Goal: Task Accomplishment & Management: Manage account settings

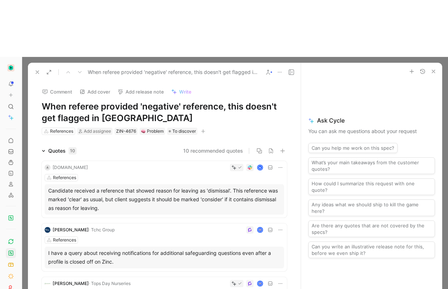
click at [205, 129] on icon "button" at bounding box center [203, 131] width 4 height 4
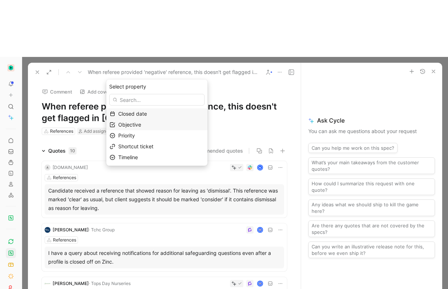
click at [151, 128] on div "Objective" at bounding box center [161, 124] width 86 height 9
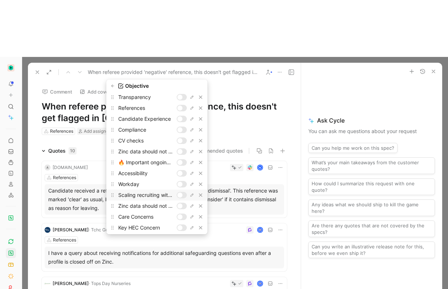
scroll to position [74, 0]
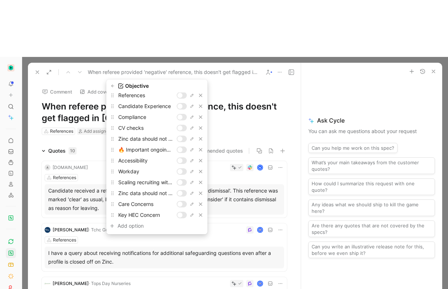
type input "Key HEC Concern"
click at [178, 216] on div at bounding box center [182, 215] width 10 height 7
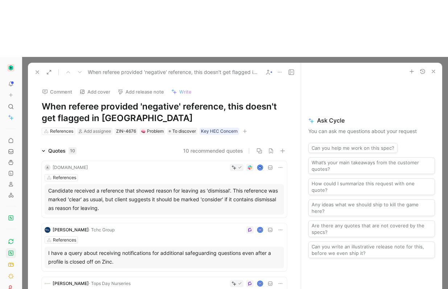
click at [34, 67] on button at bounding box center [37, 72] width 10 height 10
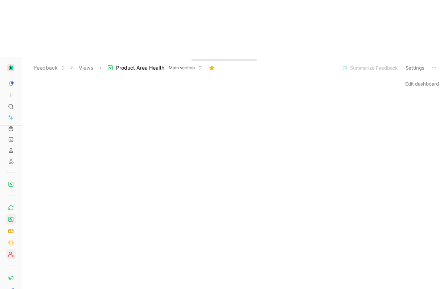
scroll to position [65, 0]
click at [436, 65] on icon at bounding box center [434, 68] width 6 height 6
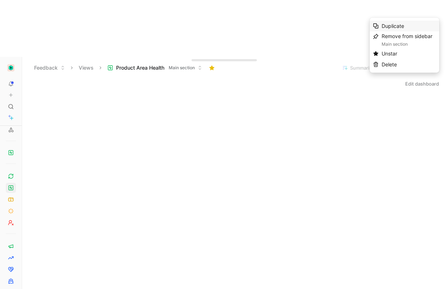
click at [415, 29] on div "Duplicate" at bounding box center [408, 26] width 54 height 9
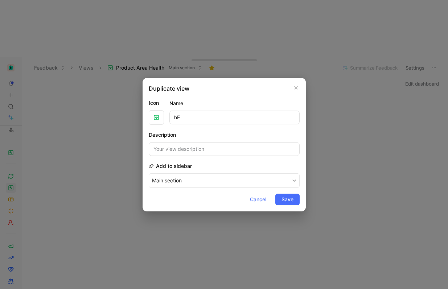
type input "h"
type input "KEY"
click at [297, 90] on icon "button" at bounding box center [296, 88] width 4 height 6
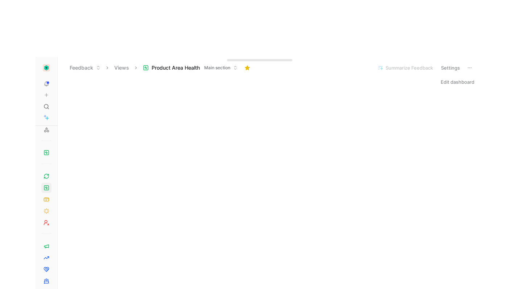
scroll to position [0, 0]
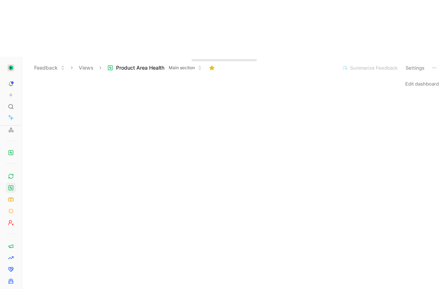
click at [412, 63] on button "Settings" at bounding box center [414, 68] width 25 height 10
click at [412, 9] on div at bounding box center [224, 144] width 448 height 289
click at [185, 64] on span "Main section" at bounding box center [182, 67] width 26 height 7
click at [12, 171] on link at bounding box center [11, 176] width 10 height 10
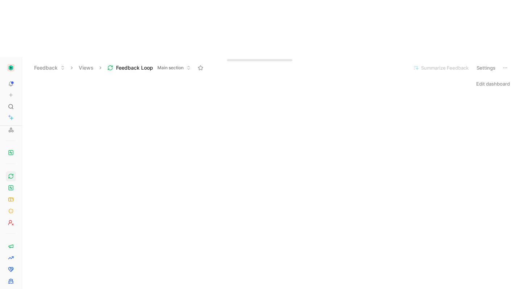
click at [447, 63] on button "Settings" at bounding box center [485, 68] width 25 height 10
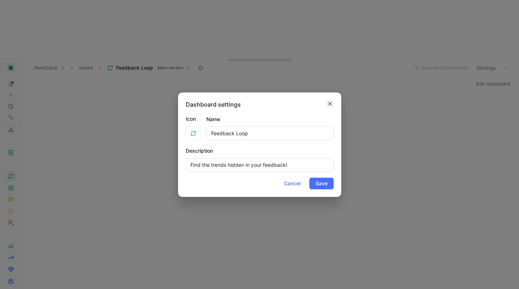
click at [332, 103] on button "button" at bounding box center [329, 103] width 7 height 7
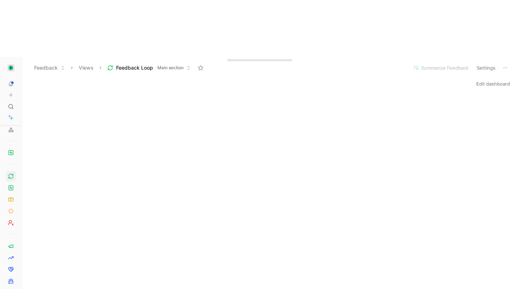
click at [447, 65] on icon at bounding box center [505, 68] width 6 height 6
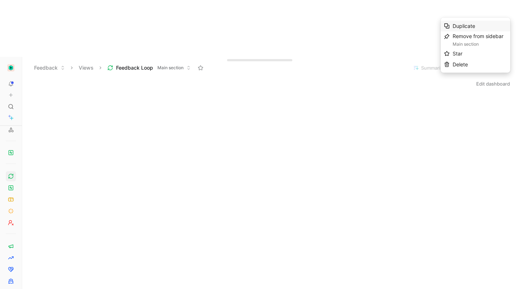
click at [447, 25] on div "Duplicate" at bounding box center [480, 26] width 54 height 9
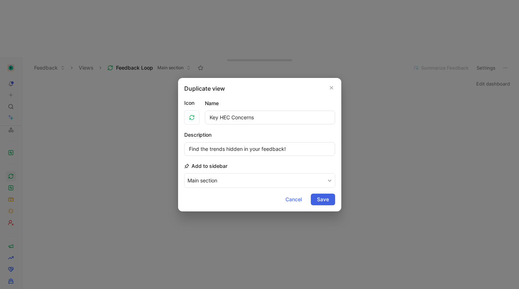
type input "Key HEC Concerns"
click at [322, 198] on span "Save" at bounding box center [323, 199] width 12 height 9
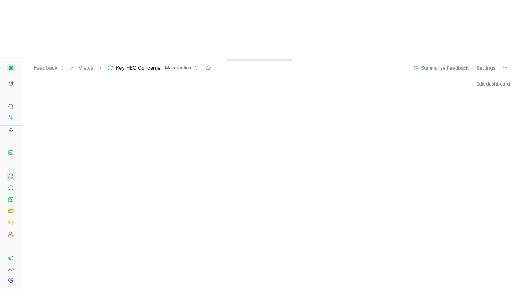
click at [447, 79] on button "Edit dashboard" at bounding box center [493, 84] width 40 height 10
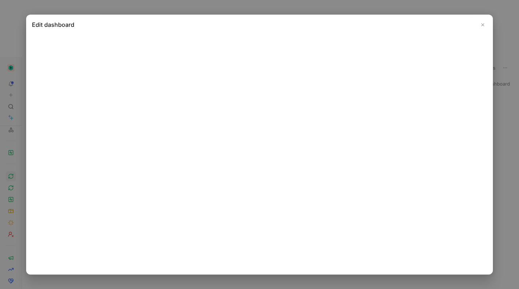
click at [447, 24] on button "Close" at bounding box center [482, 24] width 9 height 9
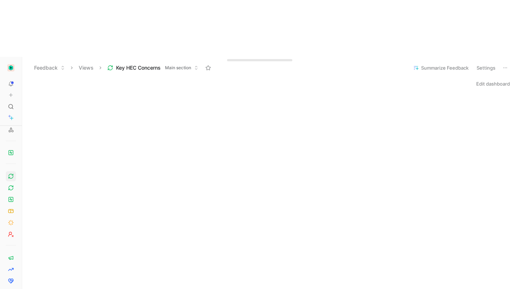
click at [447, 79] on button "Edit dashboard" at bounding box center [493, 84] width 40 height 10
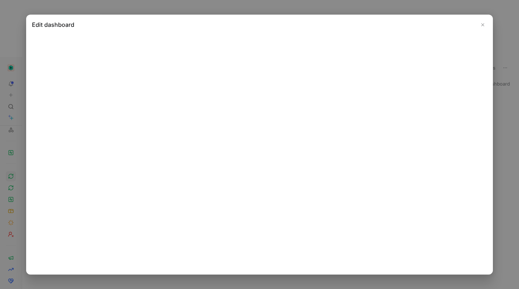
click at [447, 22] on button "Close" at bounding box center [482, 24] width 9 height 9
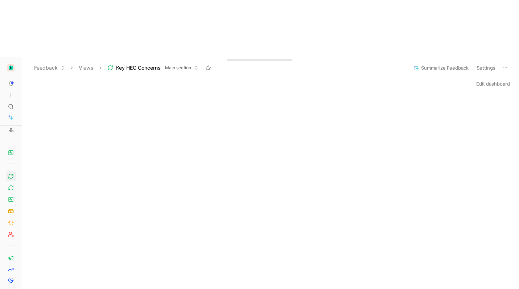
click at [447, 79] on button "Edit dashboard" at bounding box center [493, 84] width 40 height 10
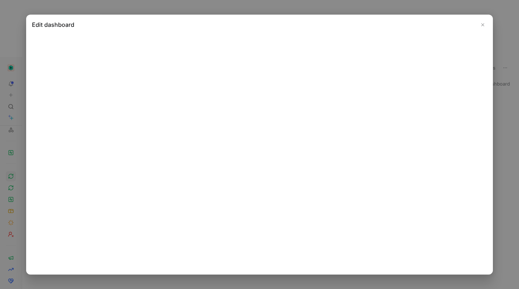
click at [447, 24] on use "Close" at bounding box center [483, 24] width 3 height 3
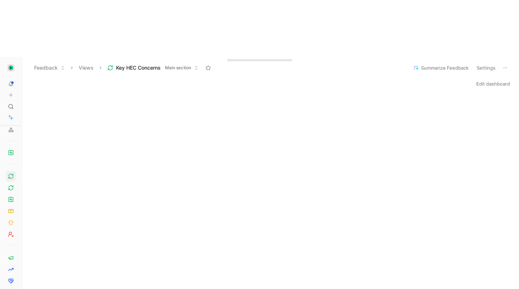
click at [108, 66] on icon at bounding box center [110, 67] width 4 height 2
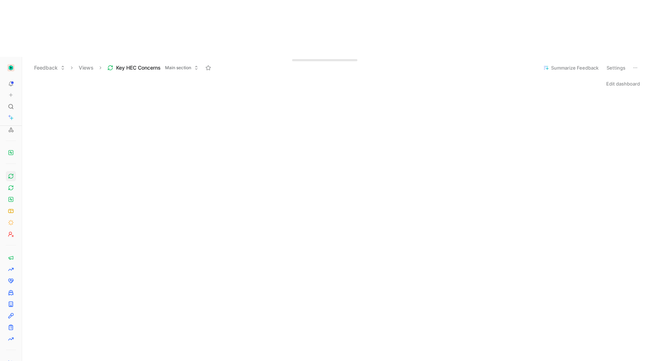
click at [145, 64] on span "Key HEC Concerns" at bounding box center [138, 67] width 45 height 7
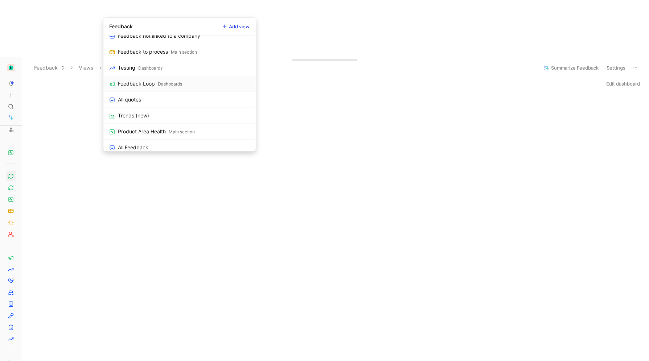
scroll to position [293, 0]
click at [158, 84] on div "Dashboards" at bounding box center [170, 85] width 24 height 7
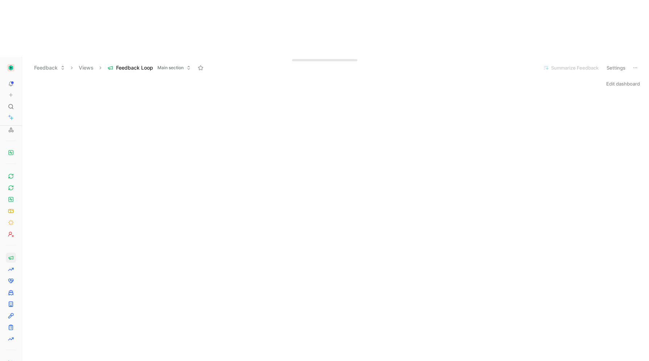
click at [447, 63] on button "Settings" at bounding box center [615, 68] width 25 height 10
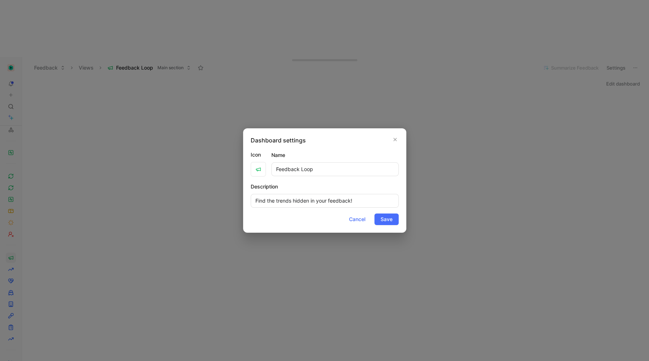
click at [447, 124] on div at bounding box center [324, 180] width 649 height 361
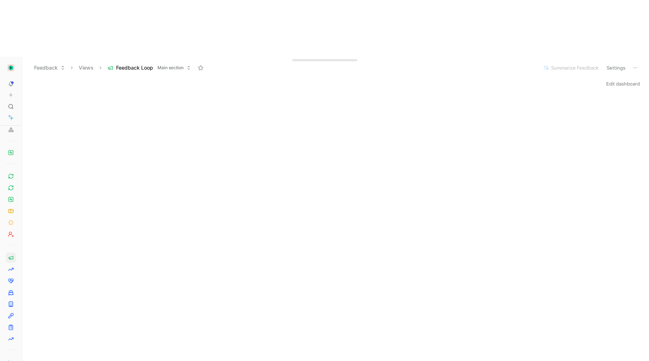
click at [447, 79] on button "Edit dashboard" at bounding box center [623, 84] width 40 height 10
click at [116, 64] on span "Key HEC Concerns" at bounding box center [138, 67] width 45 height 7
click at [11, 250] on icon at bounding box center [11, 253] width 6 height 6
click at [12, 260] on link at bounding box center [11, 265] width 10 height 10
click at [11, 250] on icon at bounding box center [11, 253] width 6 height 6
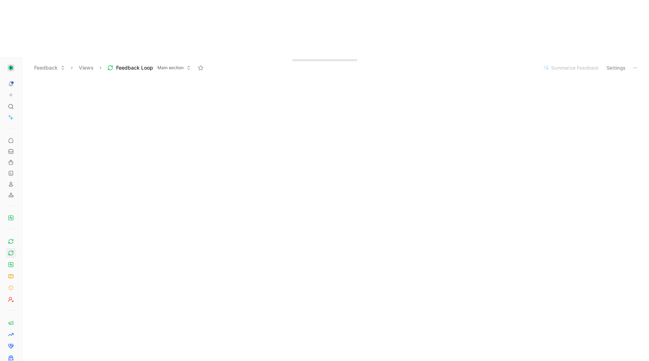
scroll to position [38, 0]
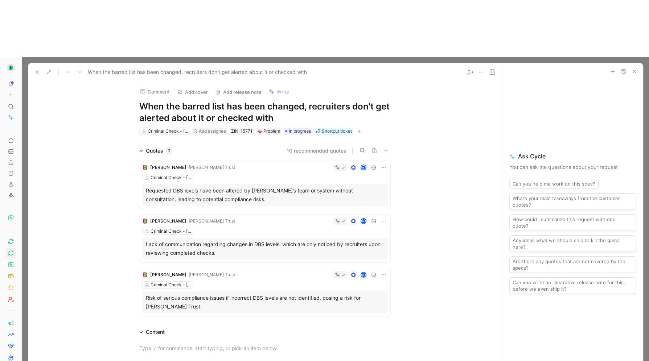
click at [36, 69] on icon at bounding box center [37, 72] width 6 height 6
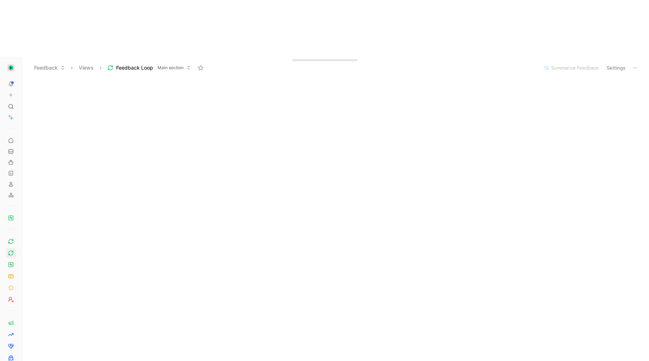
scroll to position [65, 0]
click at [519, 57] on header "Feedback Views Feedback Loop Main section Summarize Feedback Settings" at bounding box center [335, 68] width 627 height 22
click at [519, 63] on button "Settings" at bounding box center [615, 68] width 25 height 10
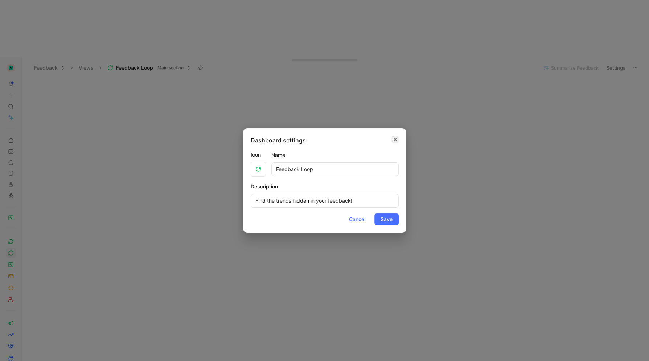
click at [394, 142] on icon "button" at bounding box center [395, 140] width 4 height 6
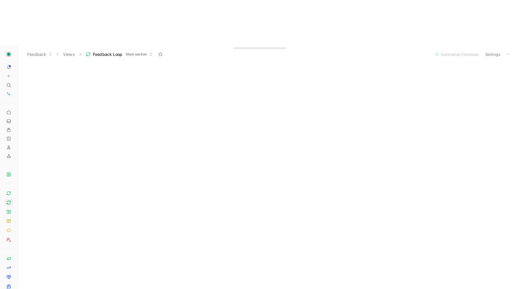
scroll to position [0, 0]
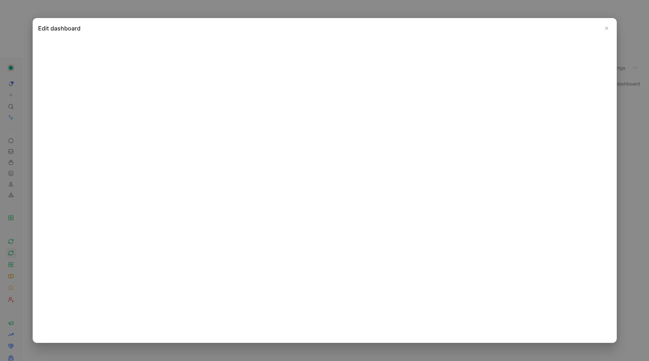
click at [519, 26] on icon "Close" at bounding box center [606, 28] width 5 height 5
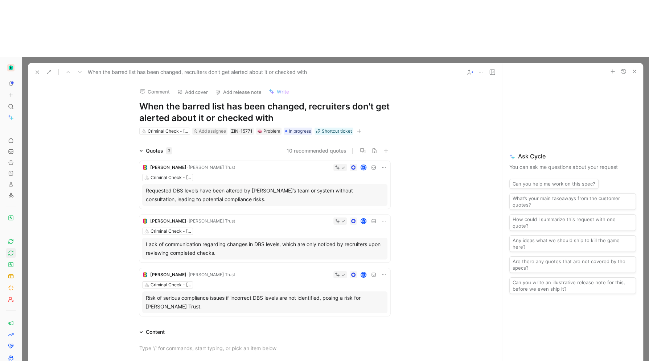
click at [311, 57] on div at bounding box center [335, 237] width 627 height 361
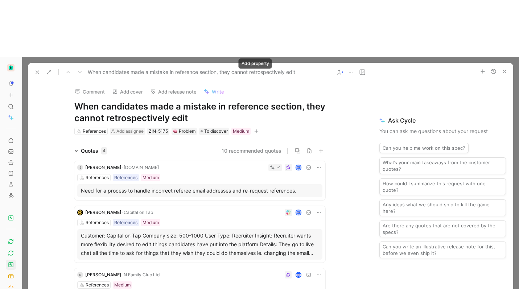
click at [254, 129] on icon "button" at bounding box center [256, 131] width 4 height 4
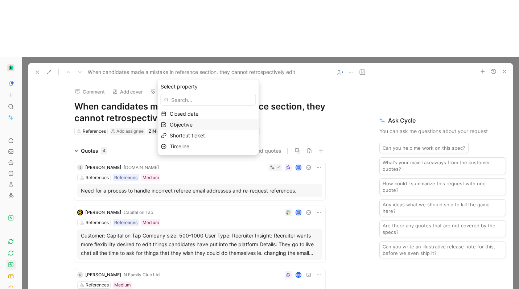
click at [206, 127] on div "Objective" at bounding box center [213, 124] width 86 height 9
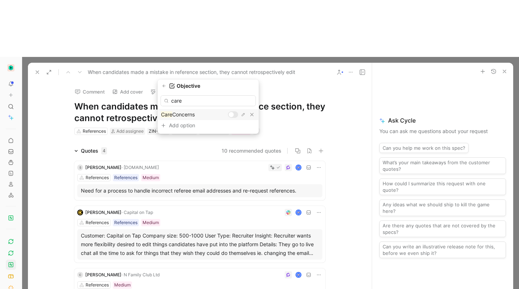
type input "care"
click at [234, 114] on div at bounding box center [233, 114] width 10 height 7
drag, startPoint x: 240, startPoint y: 102, endPoint x: 172, endPoint y: 89, distance: 69.3
click at [172, 89] on div "Objective care Care Concerns Add option To pick up a draggable item, press the …" at bounding box center [208, 107] width 101 height 51
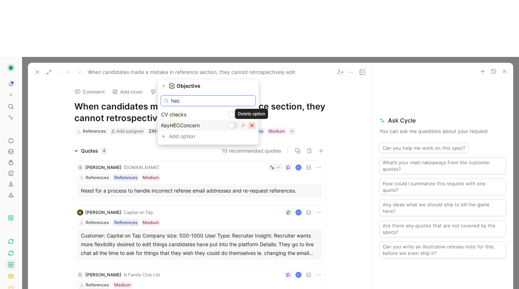
type input "hec"
click at [252, 125] on icon "button" at bounding box center [251, 125] width 3 height 3
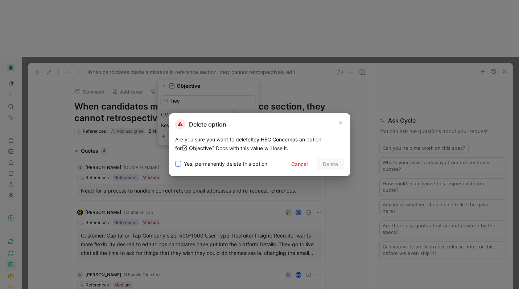
click at [244, 163] on span "Yes, permanently delete this option" at bounding box center [225, 164] width 83 height 9
click at [175, 160] on input "Yes, permanently delete this option" at bounding box center [175, 160] width 0 height 0
click at [329, 162] on span "Delete" at bounding box center [330, 164] width 15 height 9
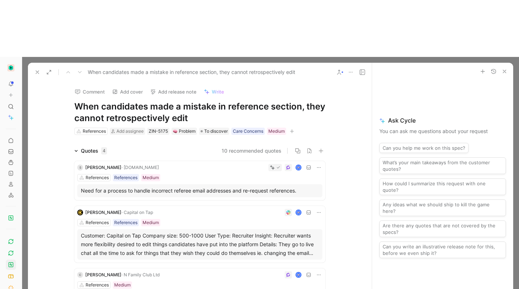
click at [501, 67] on button "button" at bounding box center [504, 71] width 9 height 9
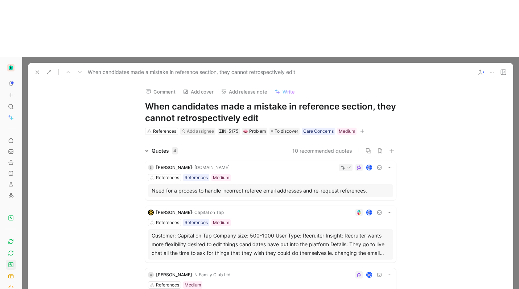
click at [24, 65] on icon at bounding box center [24, 68] width 6 height 6
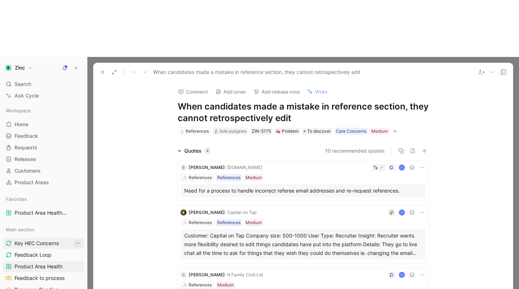
click at [75, 240] on icon "View actions" at bounding box center [78, 243] width 6 height 6
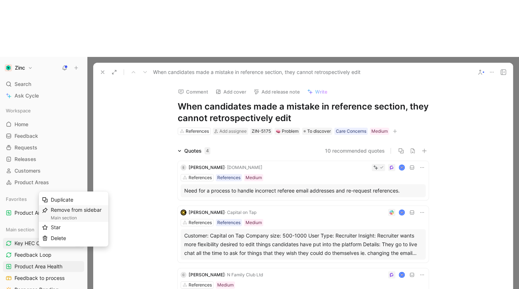
click at [76, 212] on div "Remove from sidebar Main section" at bounding box center [78, 214] width 54 height 16
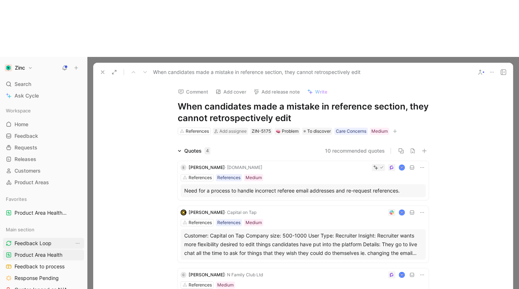
click at [36, 240] on span "Feedback Loop" at bounding box center [33, 243] width 37 height 7
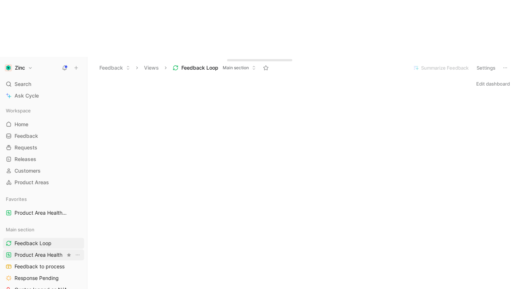
click at [23, 249] on link "Product Area Health" at bounding box center [43, 254] width 81 height 11
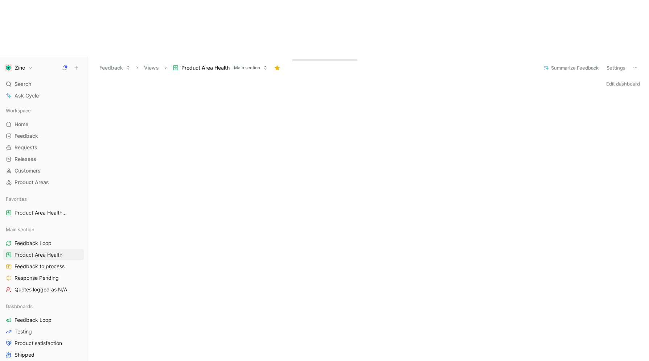
click at [519, 63] on button "Settings" at bounding box center [615, 68] width 25 height 10
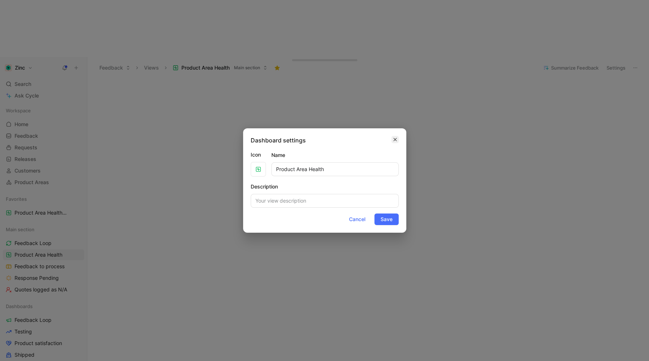
click at [394, 139] on icon "button" at bounding box center [394, 139] width 3 height 3
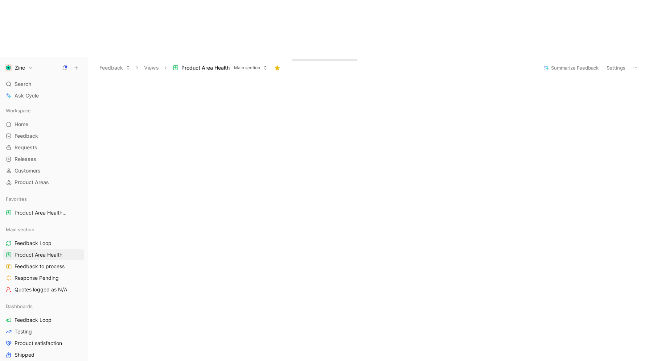
click at [519, 65] on icon at bounding box center [635, 68] width 6 height 6
click at [519, 63] on button "Settings" at bounding box center [615, 68] width 25 height 10
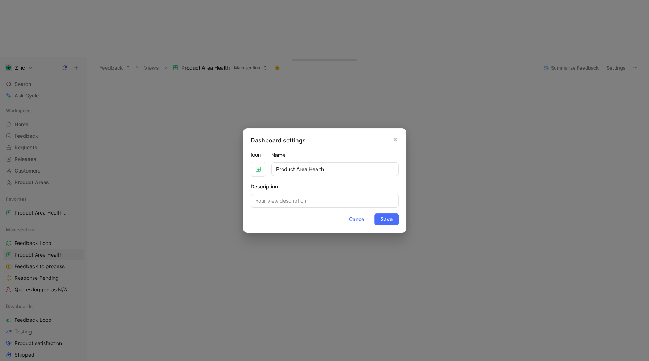
click at [519, 26] on div at bounding box center [324, 180] width 649 height 361
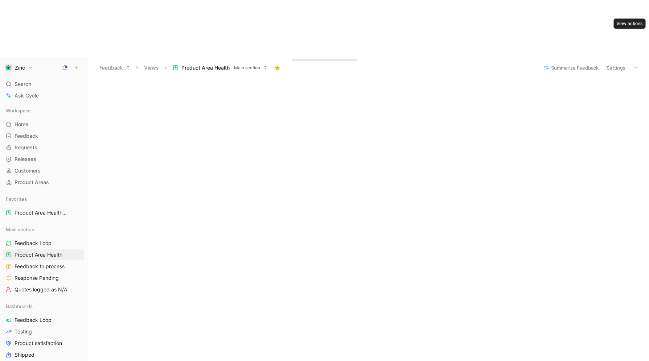
scroll to position [0, 0]
click at [519, 79] on button "Edit dashboard" at bounding box center [623, 84] width 40 height 10
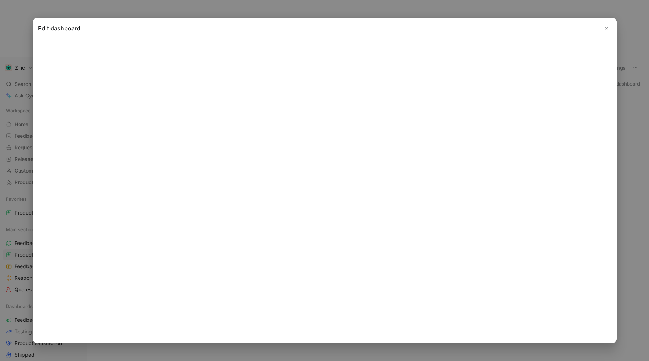
click at [519, 29] on icon "Close" at bounding box center [606, 28] width 5 height 5
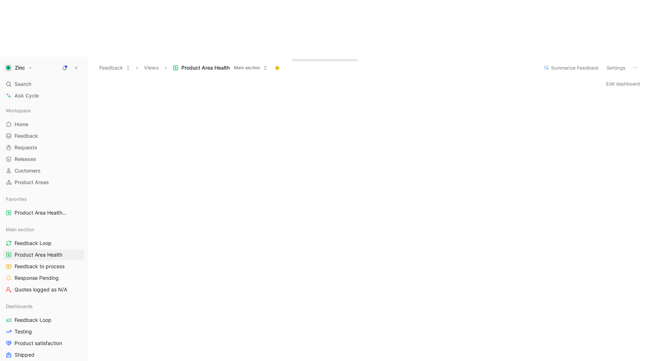
scroll to position [274, 0]
click at [235, 62] on button "Product Area Health Main section" at bounding box center [219, 67] width 101 height 11
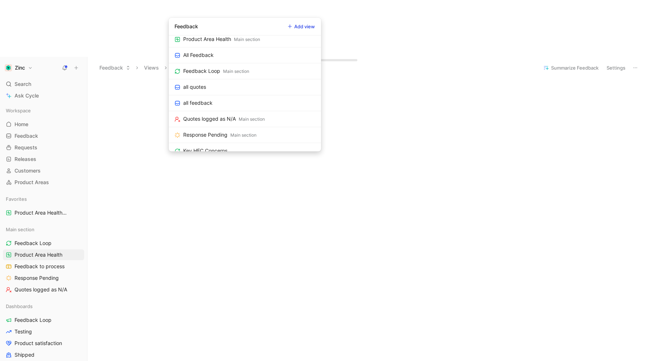
scroll to position [390, 0]
click at [222, 143] on div "Key HEC Concerns" at bounding box center [205, 147] width 44 height 9
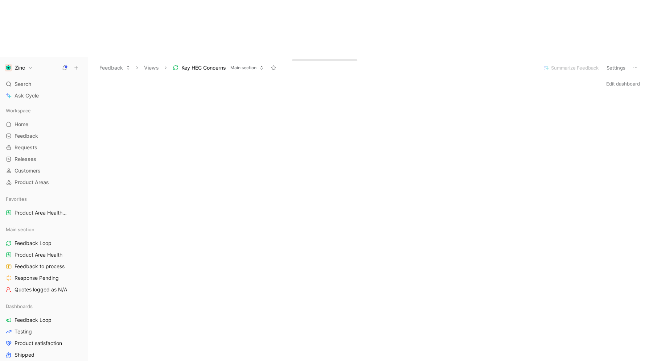
click at [519, 79] on button "Edit dashboard" at bounding box center [623, 84] width 40 height 10
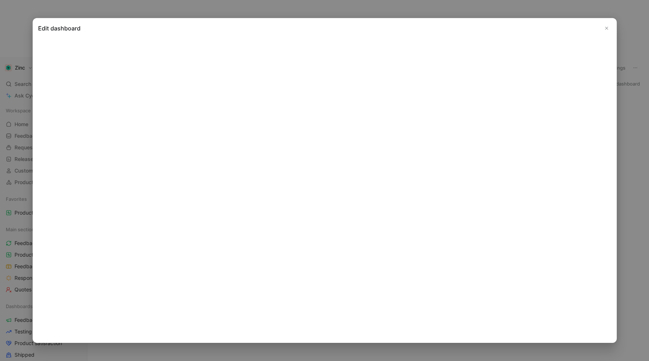
click at [519, 30] on icon "Close" at bounding box center [606, 28] width 5 height 5
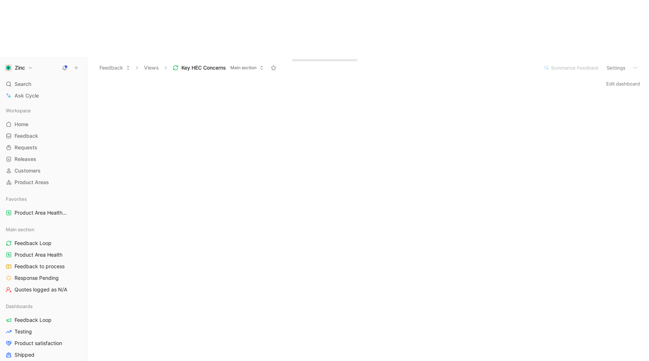
click at [519, 79] on button "Edit dashboard" at bounding box center [623, 84] width 40 height 10
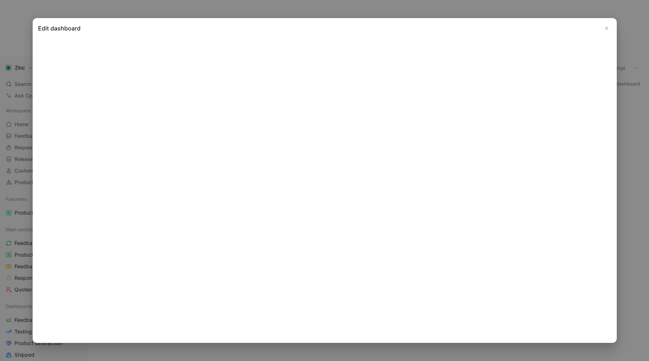
click at [519, 28] on button "Close" at bounding box center [606, 28] width 9 height 9
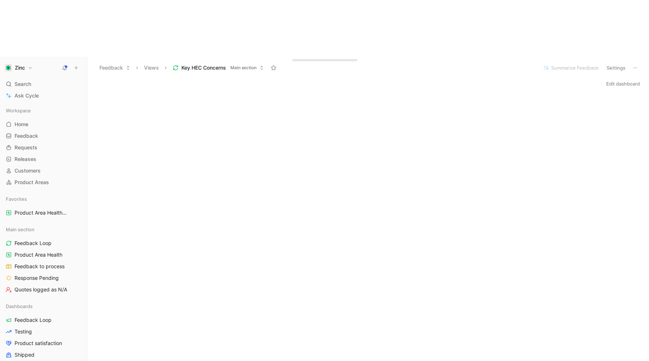
click at [219, 64] on span "Key HEC Concerns" at bounding box center [203, 67] width 45 height 7
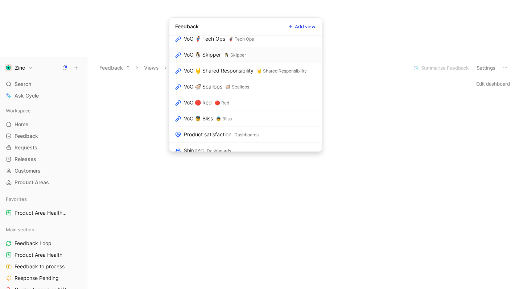
scroll to position [4, 0]
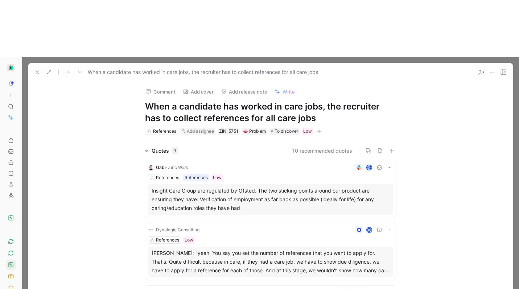
click at [321, 128] on button "button" at bounding box center [318, 131] width 7 height 7
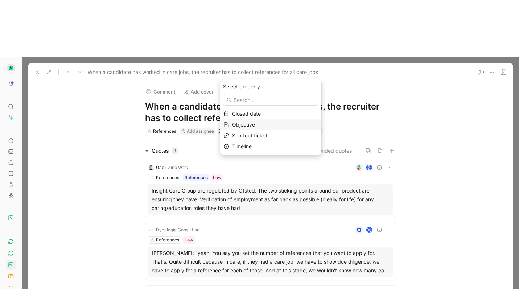
click at [255, 121] on span "Objective" at bounding box center [243, 124] width 23 height 6
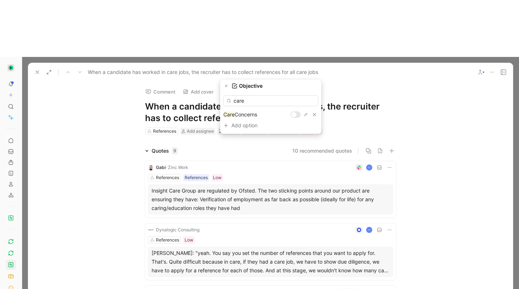
type input "care"
click at [296, 109] on div "care Care Concerns Add option To pick up a draggable item, press the space bar.…" at bounding box center [270, 112] width 101 height 41
click at [296, 113] on div at bounding box center [295, 114] width 10 height 7
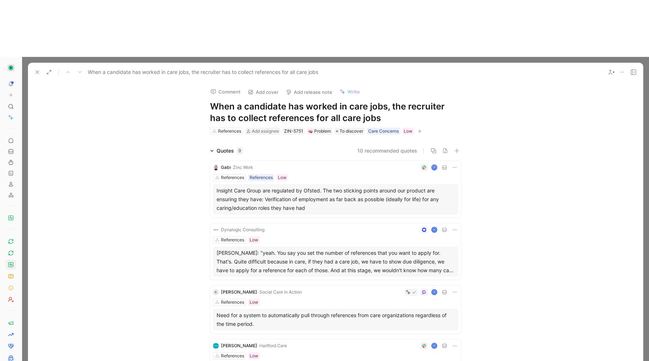
click at [33, 67] on button at bounding box center [37, 72] width 10 height 10
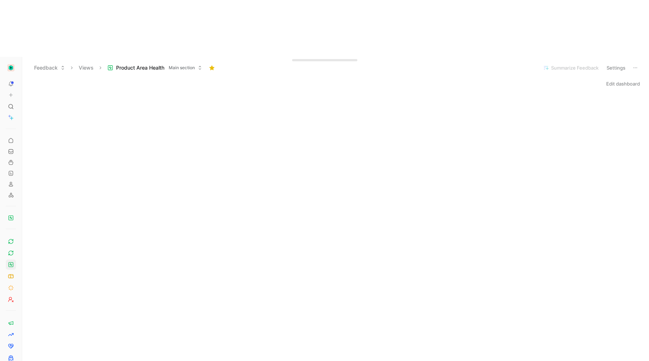
click at [163, 64] on span "Product Area Health" at bounding box center [140, 67] width 48 height 7
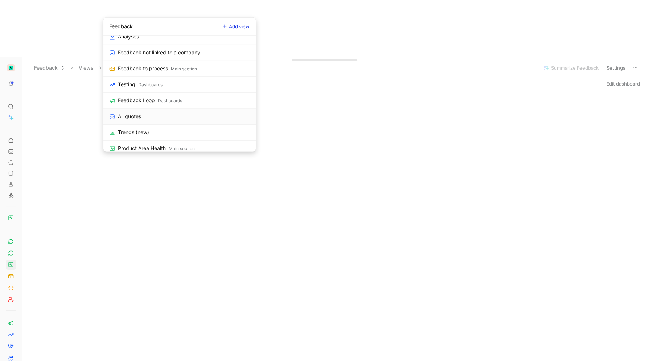
scroll to position [279, 0]
click at [182, 143] on div "Main section" at bounding box center [182, 146] width 26 height 7
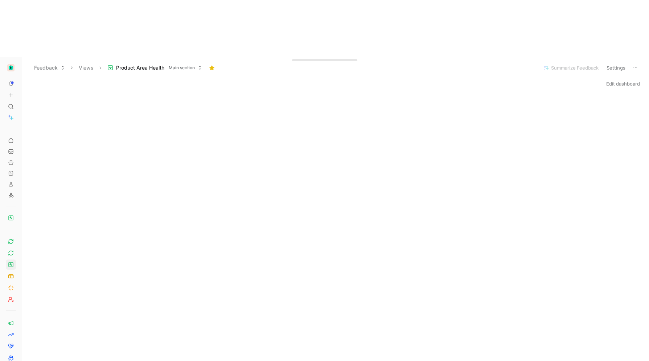
scroll to position [0, 0]
click at [180, 64] on span "Main section" at bounding box center [182, 67] width 26 height 7
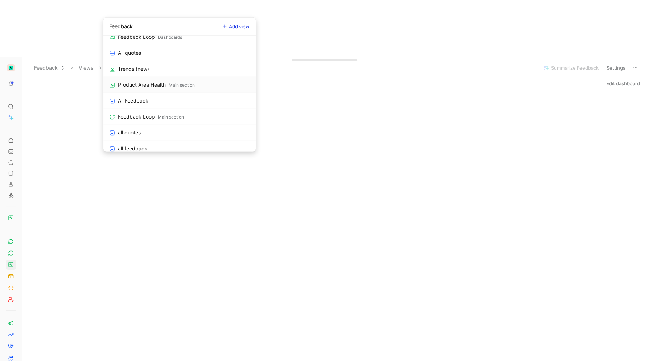
scroll to position [376, 0]
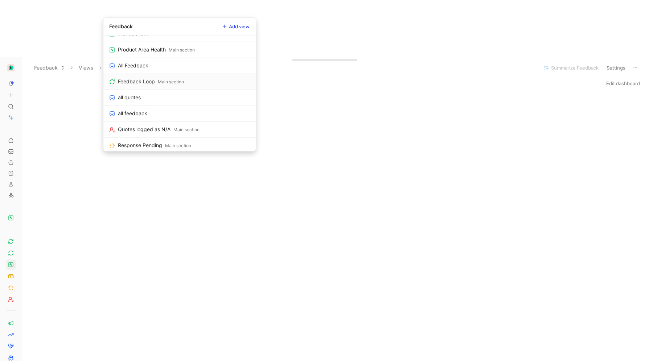
click at [174, 80] on div "Main section" at bounding box center [171, 81] width 26 height 7
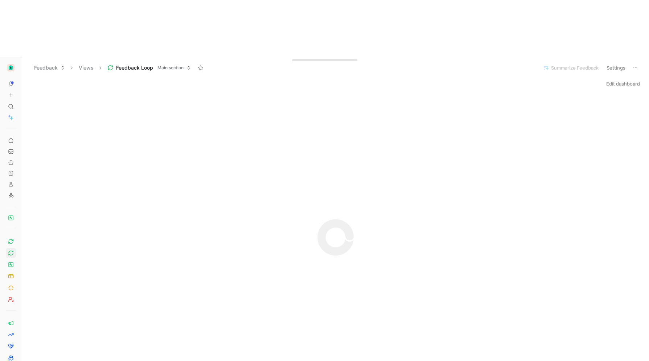
click at [165, 64] on span "Main section" at bounding box center [170, 67] width 26 height 7
click at [12, 262] on icon at bounding box center [11, 265] width 6 height 6
click at [519, 79] on button "Edit dashboard" at bounding box center [623, 84] width 40 height 10
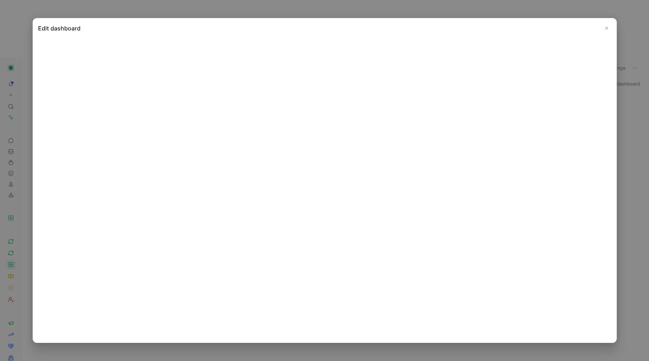
click at [519, 30] on icon "Close" at bounding box center [606, 28] width 5 height 5
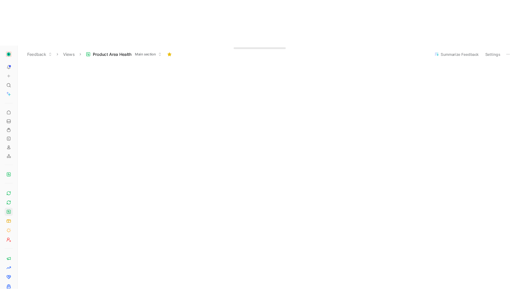
scroll to position [274, 0]
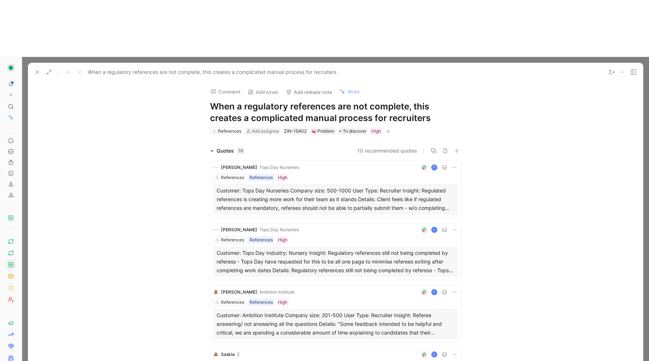
click at [387, 129] on icon "button" at bounding box center [388, 131] width 4 height 4
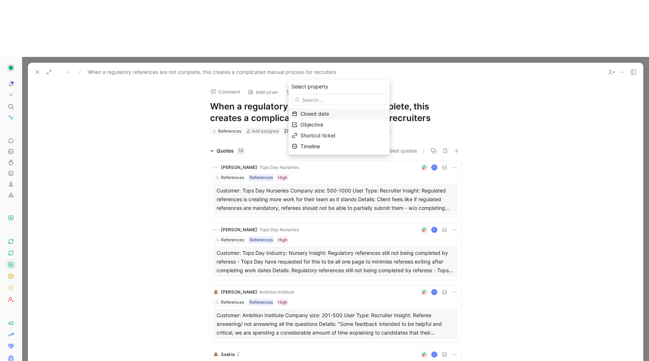
click at [323, 124] on span "Objective" at bounding box center [311, 124] width 23 height 6
type input "car"
click at [363, 113] on div at bounding box center [361, 114] width 5 height 5
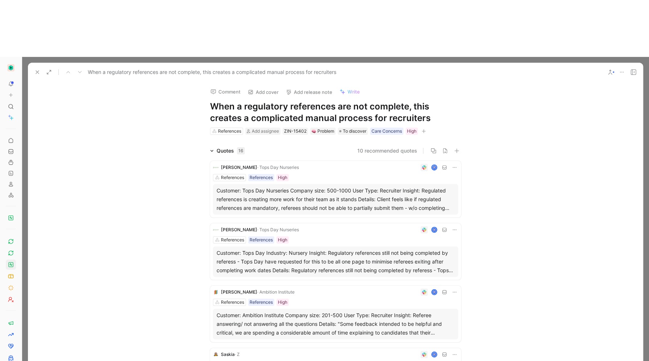
click at [38, 69] on icon at bounding box center [37, 72] width 6 height 6
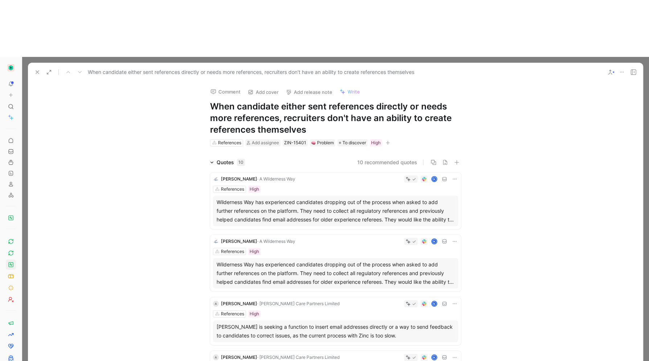
click at [385, 141] on icon "button" at bounding box center [387, 143] width 4 height 4
type input "c"
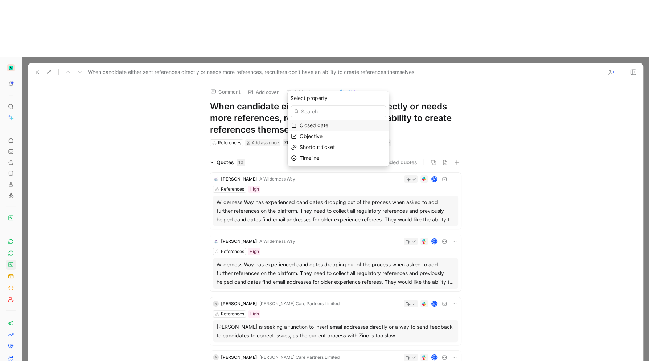
click at [307, 138] on span "Objective" at bounding box center [311, 136] width 23 height 6
type input "care"
drag, startPoint x: 192, startPoint y: 128, endPoint x: 364, endPoint y: 124, distance: 171.6
click at [364, 124] on div at bounding box center [363, 126] width 10 height 7
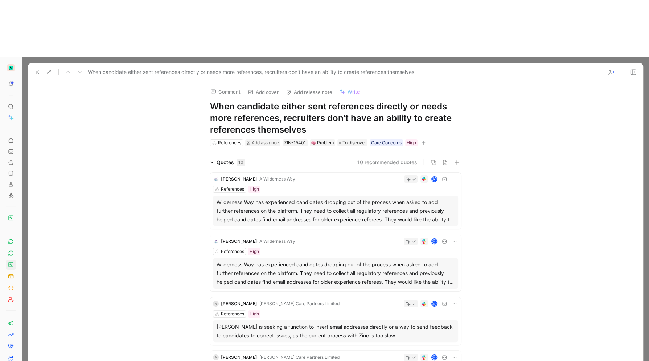
click at [37, 69] on icon at bounding box center [37, 72] width 6 height 6
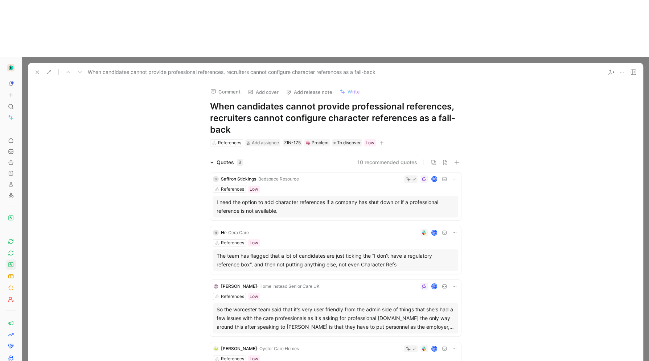
click at [380, 141] on icon "button" at bounding box center [381, 143] width 4 height 4
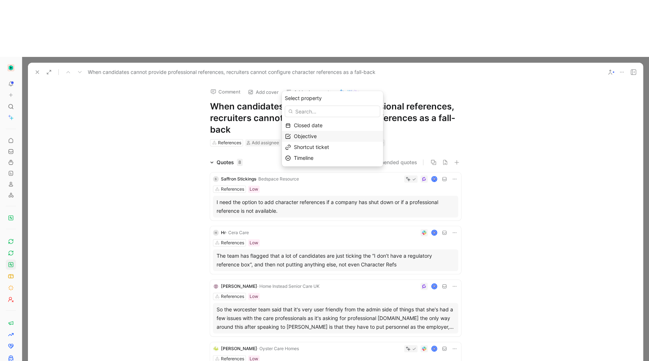
drag, startPoint x: 437, startPoint y: 168, endPoint x: 331, endPoint y: 132, distance: 111.8
click at [331, 132] on div "Objective" at bounding box center [337, 136] width 86 height 9
type input "care"
drag, startPoint x: 331, startPoint y: 132, endPoint x: 356, endPoint y: 124, distance: 25.8
click at [356, 124] on div at bounding box center [355, 126] width 5 height 5
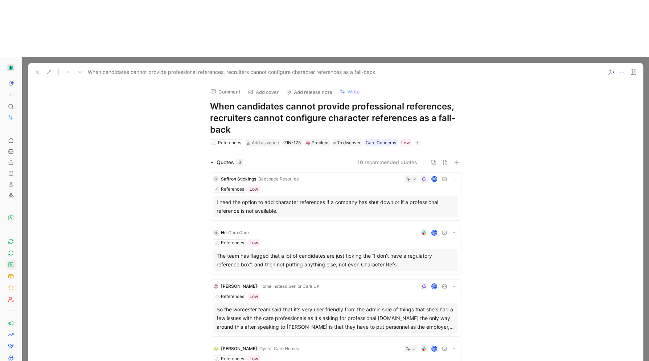
drag, startPoint x: 356, startPoint y: 124, endPoint x: 36, endPoint y: 16, distance: 338.4
click at [36, 69] on icon at bounding box center [37, 72] width 6 height 6
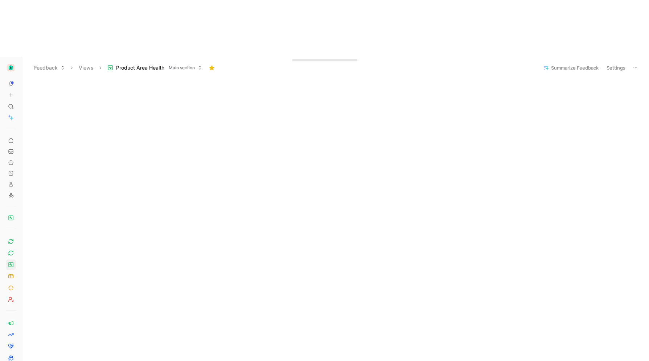
click at [219, 289] on div "Edit dashboard" at bounding box center [335, 112] width 627 height 614
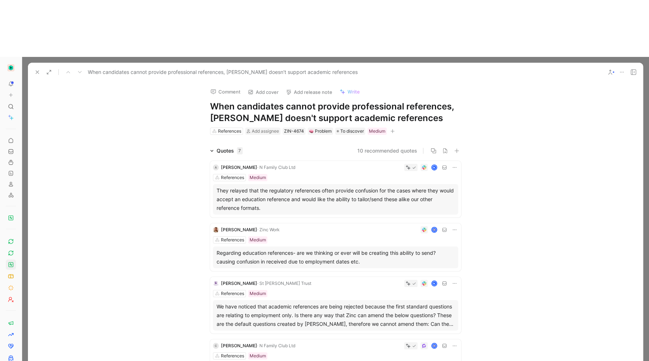
click at [350, 128] on span "To discover" at bounding box center [352, 131] width 24 height 7
drag, startPoint x: 465, startPoint y: 107, endPoint x: 389, endPoint y: 73, distance: 83.4
click at [390, 129] on icon "button" at bounding box center [392, 131] width 4 height 4
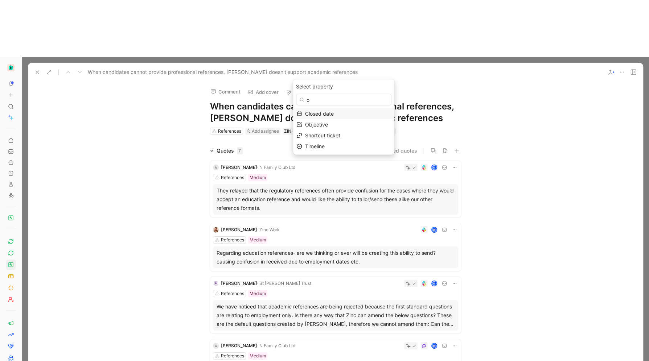
type input "ob"
type input "care"
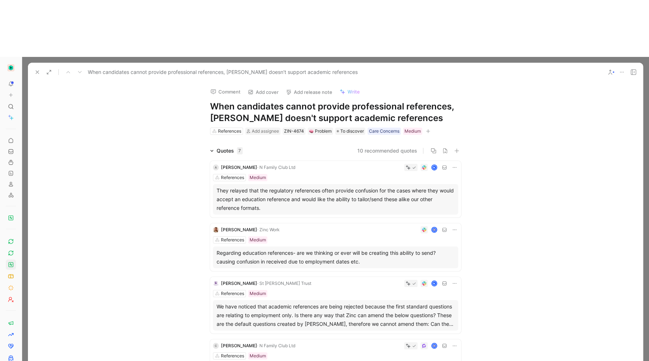
click at [484, 57] on div at bounding box center [335, 237] width 627 height 361
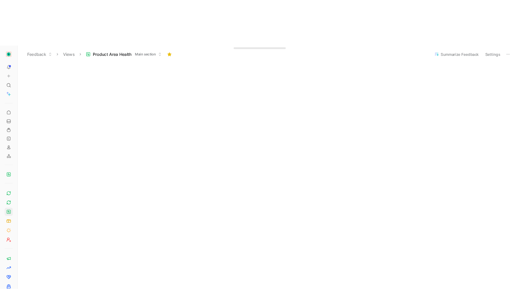
scroll to position [274, 0]
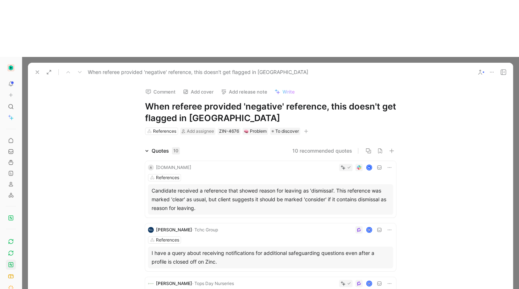
click at [304, 129] on icon "button" at bounding box center [306, 131] width 4 height 4
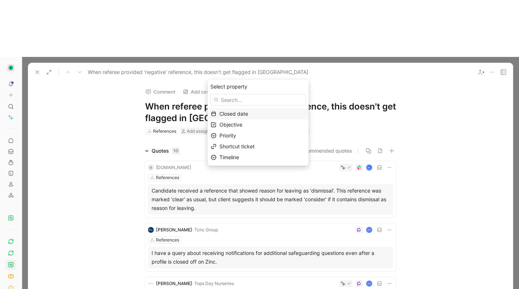
click at [237, 126] on span "Objective" at bounding box center [230, 124] width 23 height 6
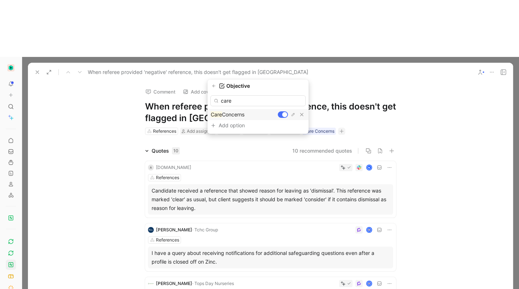
type input "care"
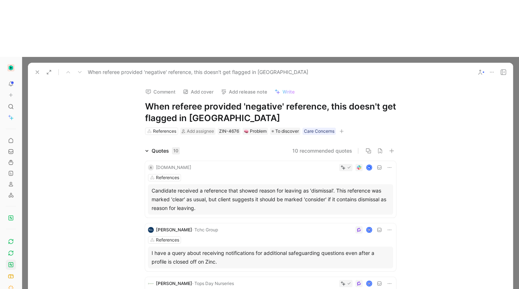
click at [40, 69] on icon at bounding box center [37, 72] width 6 height 6
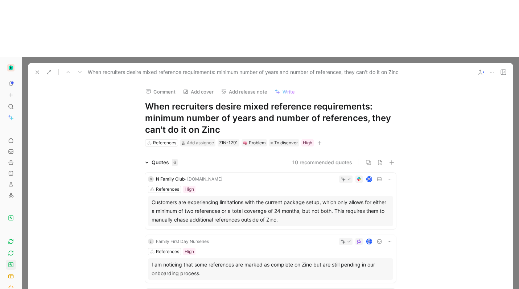
drag, startPoint x: 293, startPoint y: 194, endPoint x: 317, endPoint y: 85, distance: 112.2
click at [317, 141] on icon "button" at bounding box center [319, 143] width 4 height 4
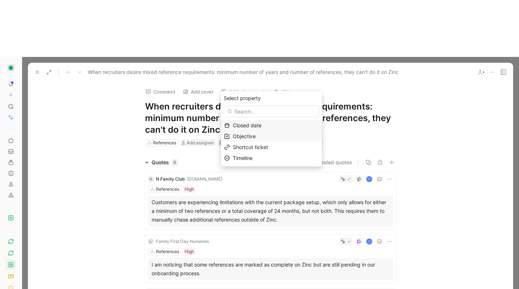
drag, startPoint x: 317, startPoint y: 85, endPoint x: 264, endPoint y: 138, distance: 74.6
click at [264, 138] on div "Objective" at bounding box center [276, 136] width 86 height 9
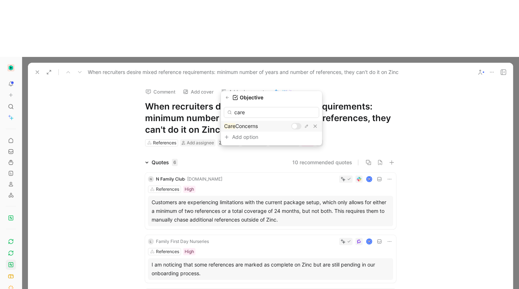
type input "care"
click at [294, 125] on div at bounding box center [294, 126] width 5 height 5
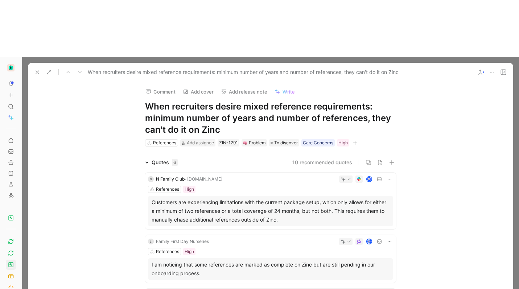
drag, startPoint x: 264, startPoint y: 138, endPoint x: 39, endPoint y: 15, distance: 257.0
click at [39, 69] on icon at bounding box center [37, 72] width 6 height 6
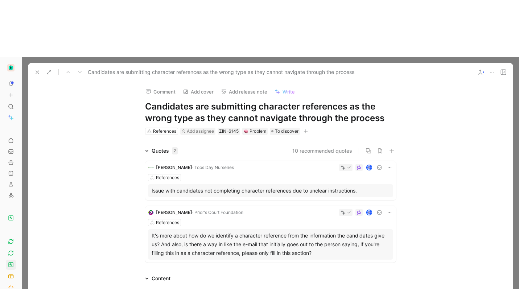
drag, startPoint x: 424, startPoint y: 227, endPoint x: 300, endPoint y: 75, distance: 196.3
click at [300, 127] on div "References Add assignee ZIN-6145 Problem To discover" at bounding box center [270, 131] width 252 height 9
click at [304, 129] on icon "button" at bounding box center [305, 131] width 4 height 4
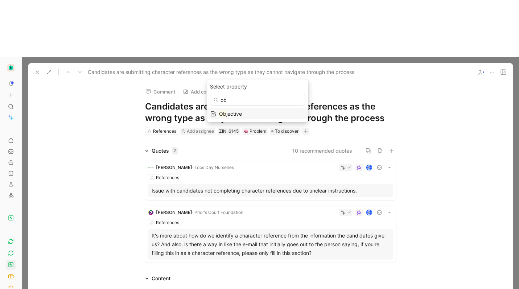
type input "ob"
drag, startPoint x: 300, startPoint y: 75, endPoint x: 274, endPoint y: 115, distance: 47.1
click at [274, 115] on div "Ob jective" at bounding box center [262, 114] width 86 height 9
type input "care"
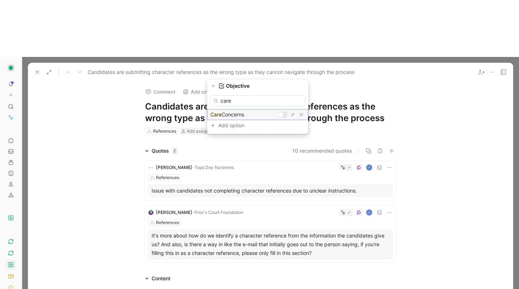
drag, startPoint x: 274, startPoint y: 115, endPoint x: 282, endPoint y: 113, distance: 8.4
click at [282, 113] on div at bounding box center [280, 114] width 5 height 5
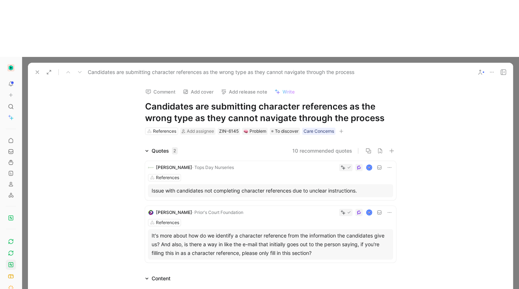
drag, startPoint x: 282, startPoint y: 113, endPoint x: 36, endPoint y: 13, distance: 266.2
click at [38, 71] on use at bounding box center [37, 72] width 3 height 3
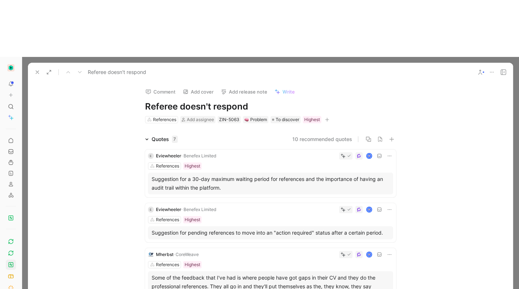
click at [484, 67] on button at bounding box center [480, 72] width 10 height 10
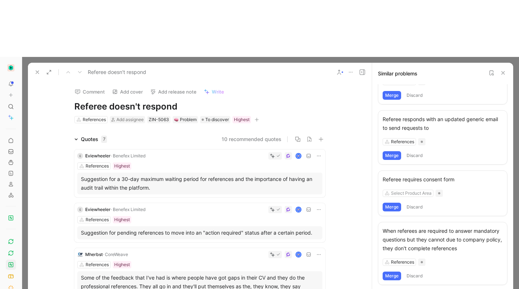
scroll to position [333, 0]
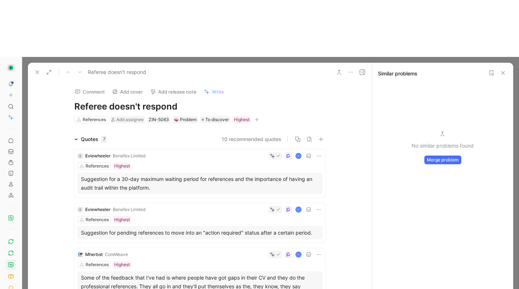
drag, startPoint x: 38, startPoint y: 15, endPoint x: 443, endPoint y: 104, distance: 414.6
click at [443, 156] on button "Merge problem" at bounding box center [442, 160] width 37 height 9
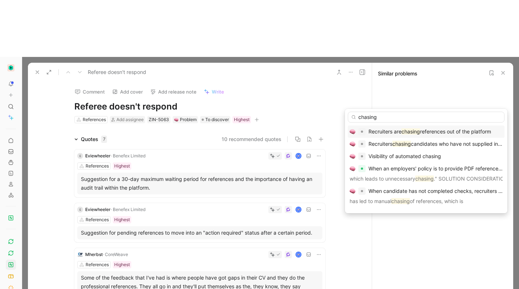
type input "chasing"
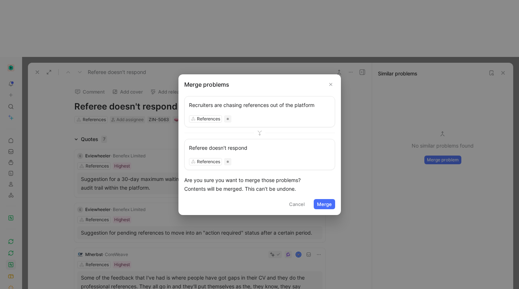
click at [297, 203] on button "Cancel" at bounding box center [297, 204] width 22 height 10
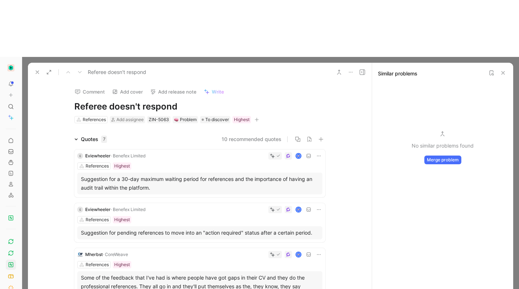
click at [261, 273] on div "Some of the feedback that I've had is where people have got gaps in their CV an…" at bounding box center [200, 286] width 238 height 26
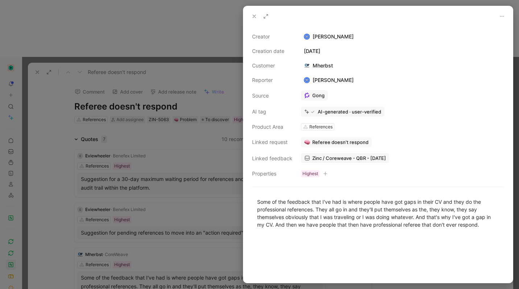
click at [311, 158] on link "Zinc / Coreweave - QBR - 11/14/2024" at bounding box center [345, 158] width 88 height 10
click at [249, 17] on button at bounding box center [254, 16] width 10 height 10
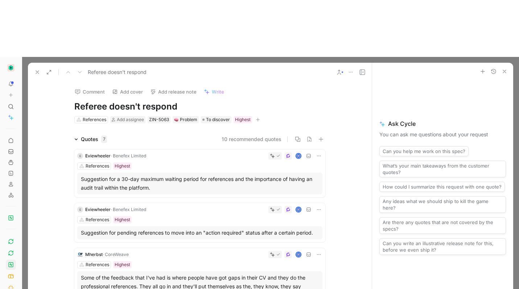
click at [35, 69] on icon at bounding box center [37, 72] width 6 height 6
